Goal: Information Seeking & Learning: Compare options

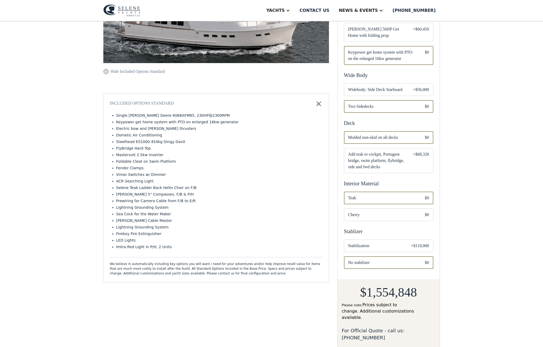
scroll to position [169, 0]
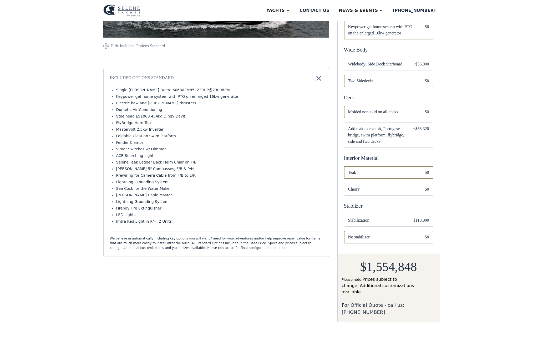
click at [379, 217] on span "Stabilization" at bounding box center [375, 220] width 55 height 6
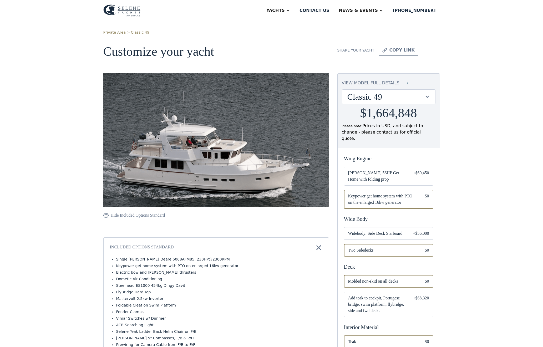
click at [413, 170] on div "+$60,450" at bounding box center [421, 176] width 16 height 13
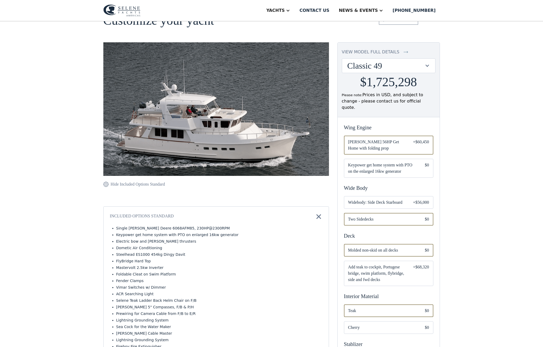
scroll to position [47, 0]
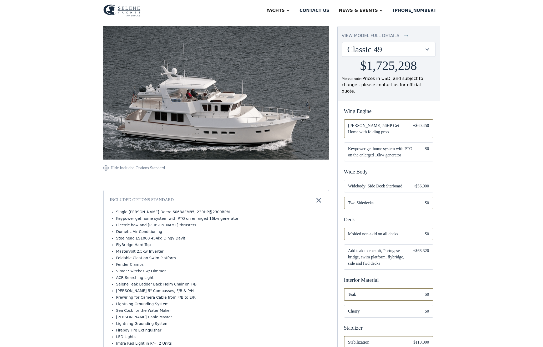
click at [407, 146] on span "Keypower get home system with PTO on the enlarged 16kw generator" at bounding box center [382, 152] width 68 height 13
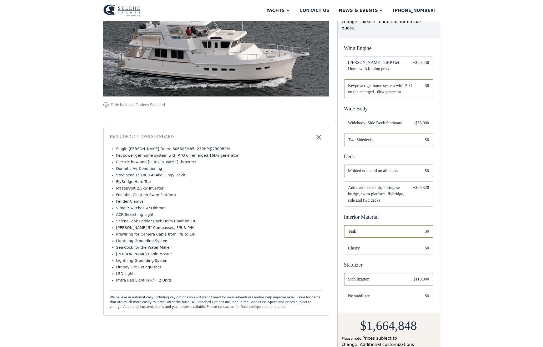
scroll to position [76, 0]
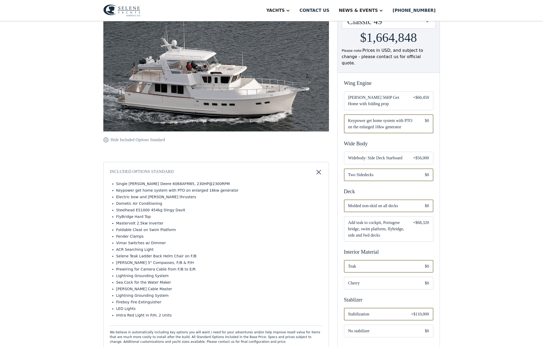
click at [380, 94] on span "[PERSON_NAME] 56HP Get Home with folding prop" at bounding box center [376, 100] width 57 height 13
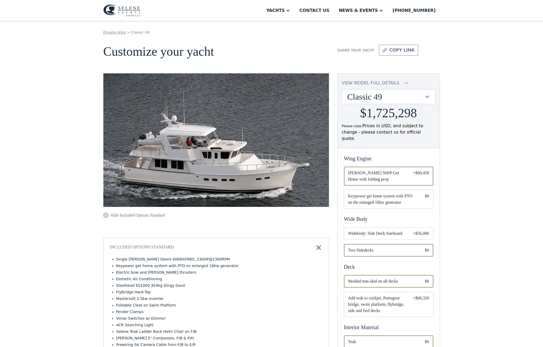
click at [137, 32] on link "Classic 49" at bounding box center [140, 33] width 19 height 6
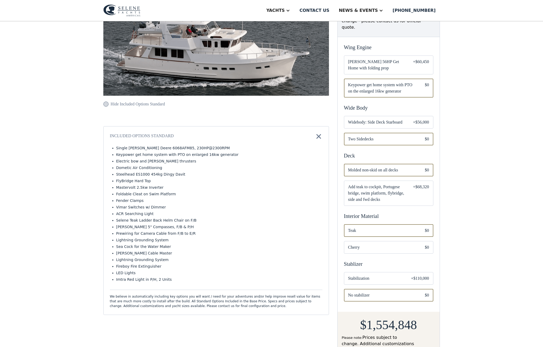
scroll to position [169, 0]
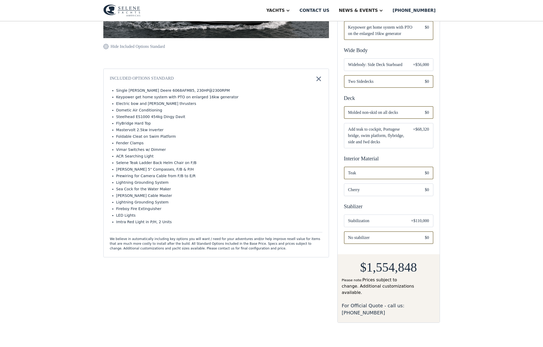
click at [374, 218] on span "Stabilization" at bounding box center [375, 221] width 55 height 6
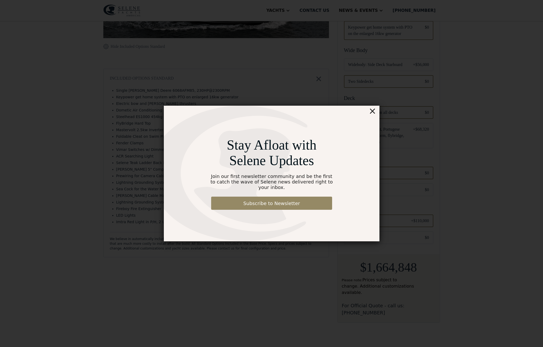
click at [373, 115] on div "×" at bounding box center [373, 111] width 8 height 11
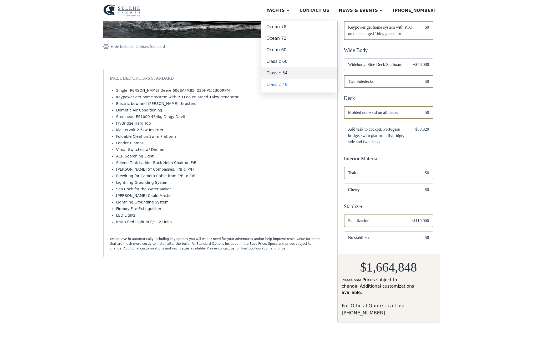
click at [294, 74] on link "Classic 54" at bounding box center [299, 73] width 76 height 12
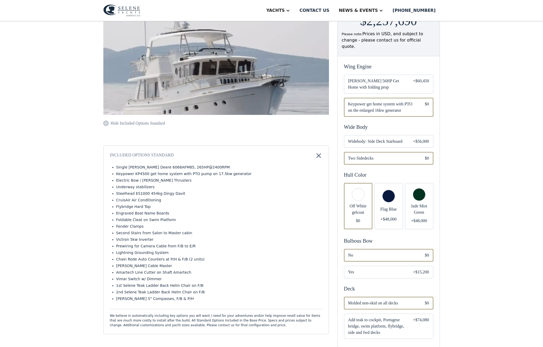
scroll to position [41, 0]
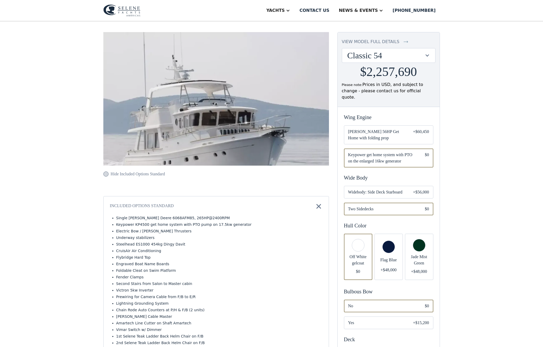
click at [424, 56] on div "Classic 54" at bounding box center [386, 56] width 77 height 10
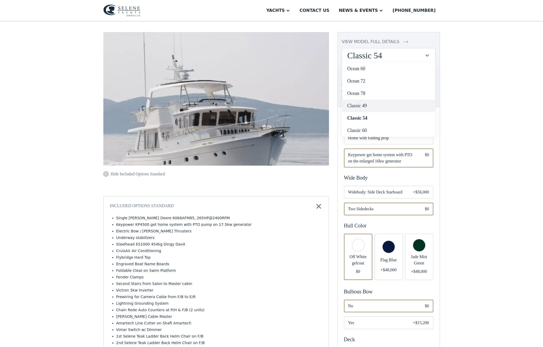
click at [365, 106] on link "Classic 49" at bounding box center [388, 106] width 93 height 12
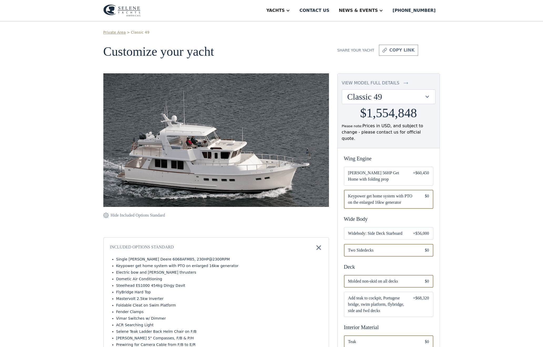
click at [411, 98] on div "Classic 49" at bounding box center [386, 97] width 77 height 10
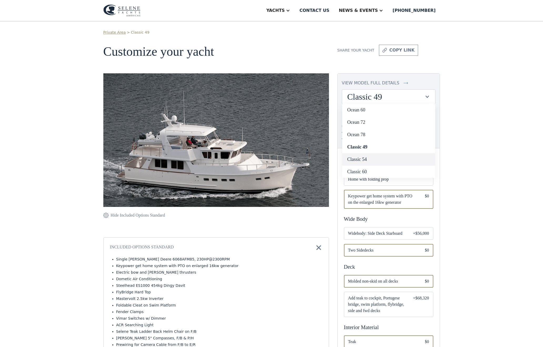
click at [368, 157] on link "Classic 54" at bounding box center [388, 159] width 93 height 12
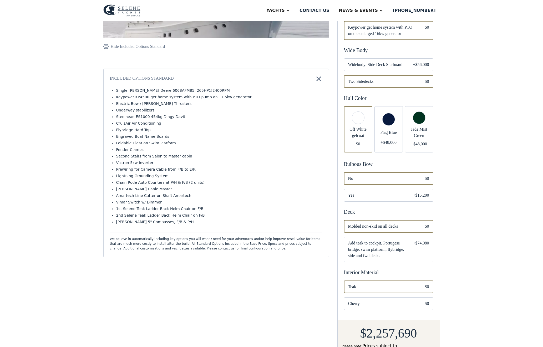
scroll to position [196, 0]
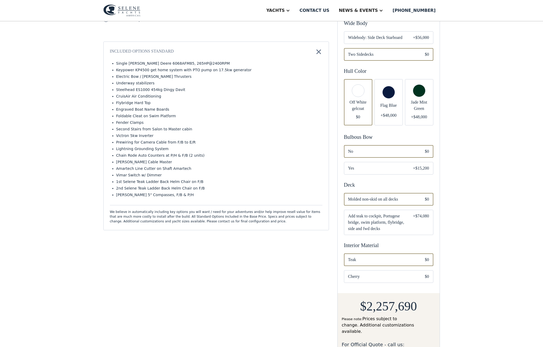
click at [372, 165] on span "Yes" at bounding box center [376, 168] width 57 height 6
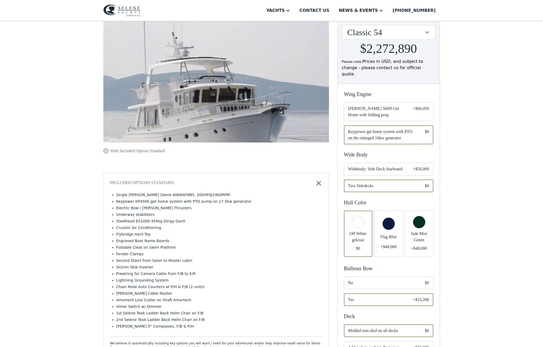
scroll to position [37, 0]
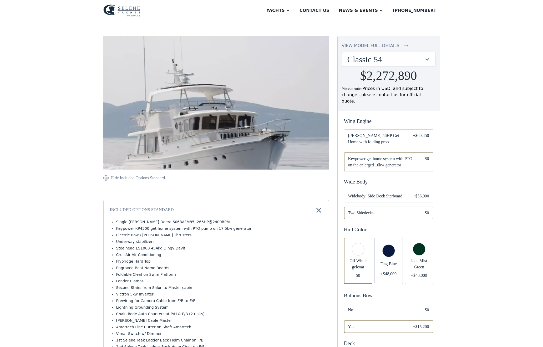
click at [350, 156] on span "Keypower get home system with PTO on the enlarged 16kw generator" at bounding box center [382, 162] width 68 height 13
click at [349, 156] on span "Keypower get home system with PTO on the enlarged 16kw generator" at bounding box center [382, 162] width 68 height 13
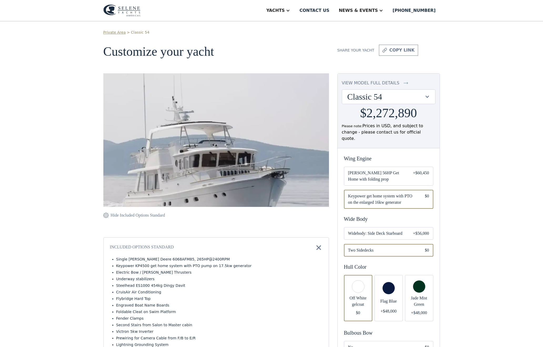
click at [391, 99] on div "Classic 54" at bounding box center [386, 97] width 77 height 10
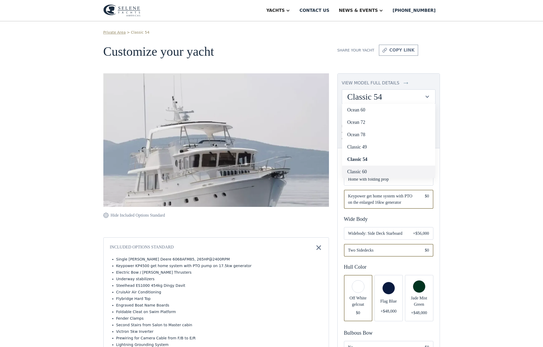
click at [361, 173] on link "Classic 60" at bounding box center [388, 172] width 93 height 12
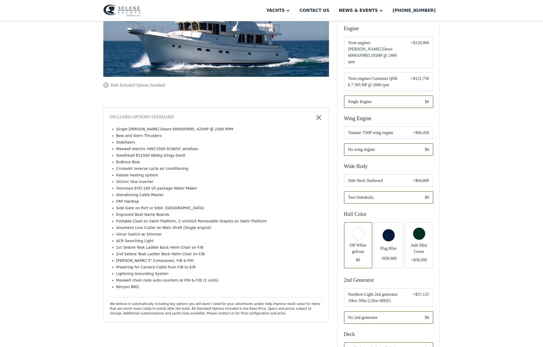
scroll to position [123, 0]
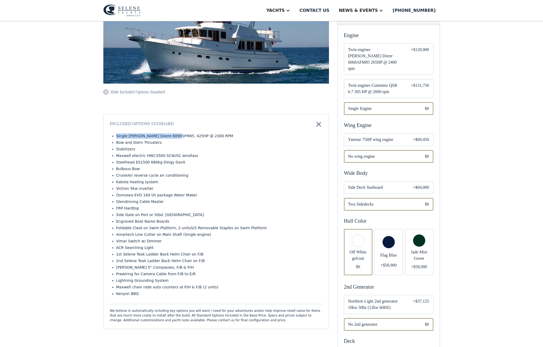
drag, startPoint x: 116, startPoint y: 135, endPoint x: 177, endPoint y: 135, distance: 60.3
click at [177, 135] on li "Single John Deere 6090SFM85, 425HP @ 2300 RPM" at bounding box center [219, 136] width 206 height 6
click at [229, 160] on li "Steelhead ES1500 680kg Dingy Davit" at bounding box center [219, 163] width 206 height 6
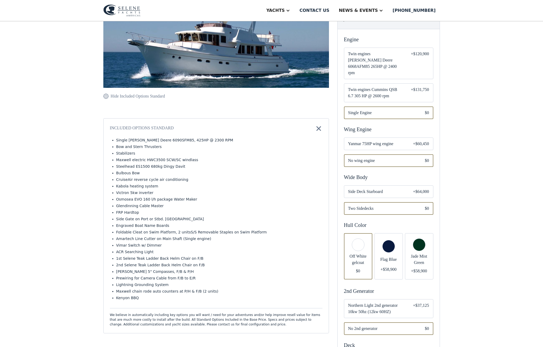
scroll to position [57, 0]
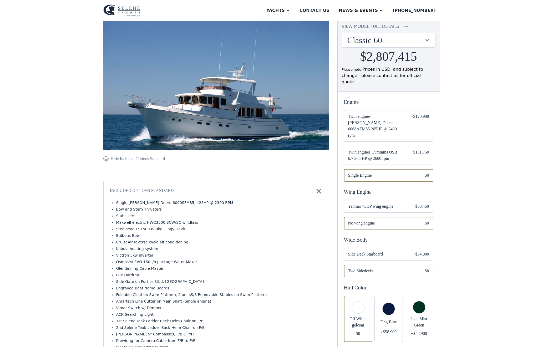
click at [392, 41] on div "Classic 60" at bounding box center [386, 40] width 77 height 10
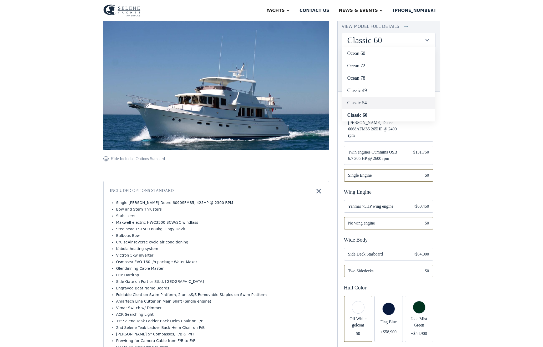
click at [363, 103] on link "Classic 54" at bounding box center [388, 103] width 93 height 12
